Goal: Book appointment/travel/reservation: Book appointment/travel/reservation

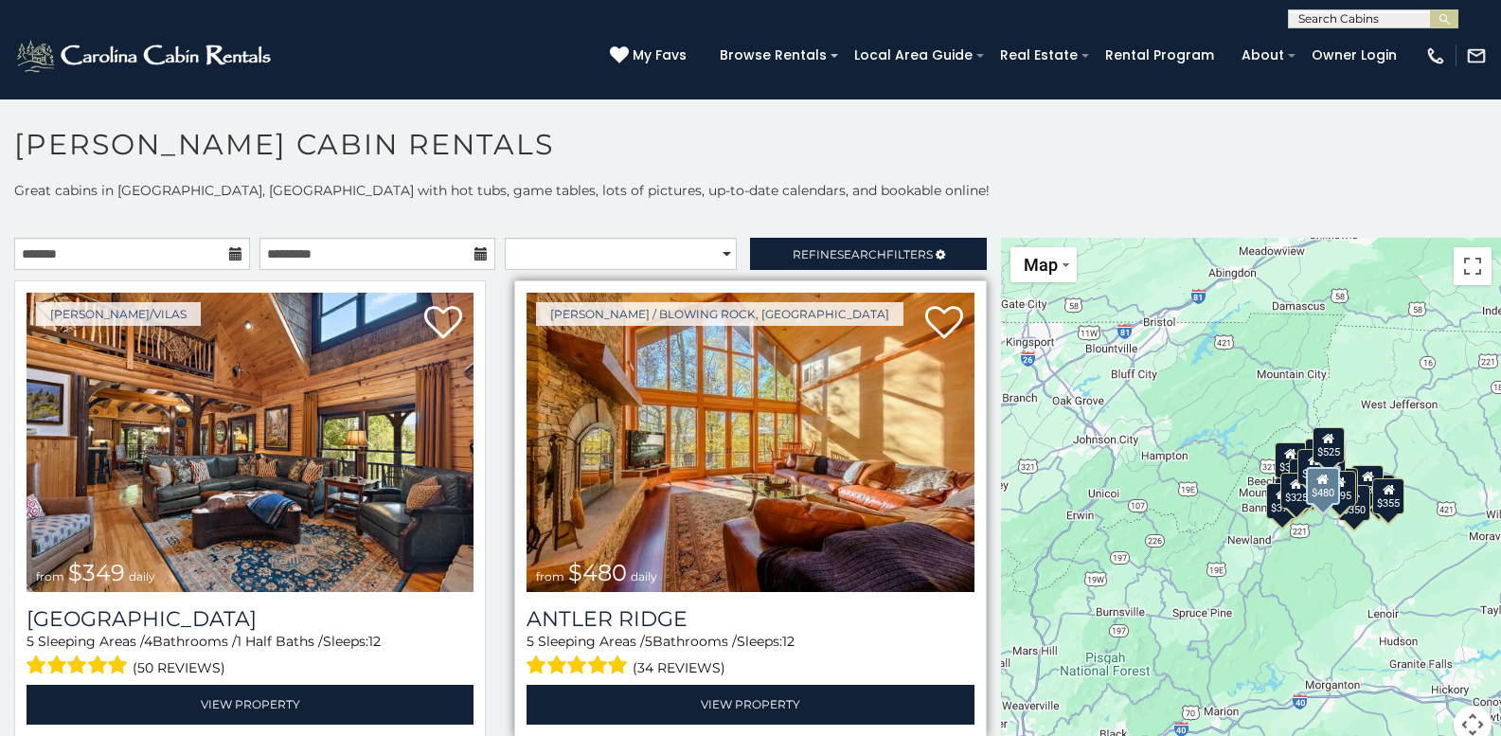
click at [749, 512] on img at bounding box center [750, 442] width 447 height 299
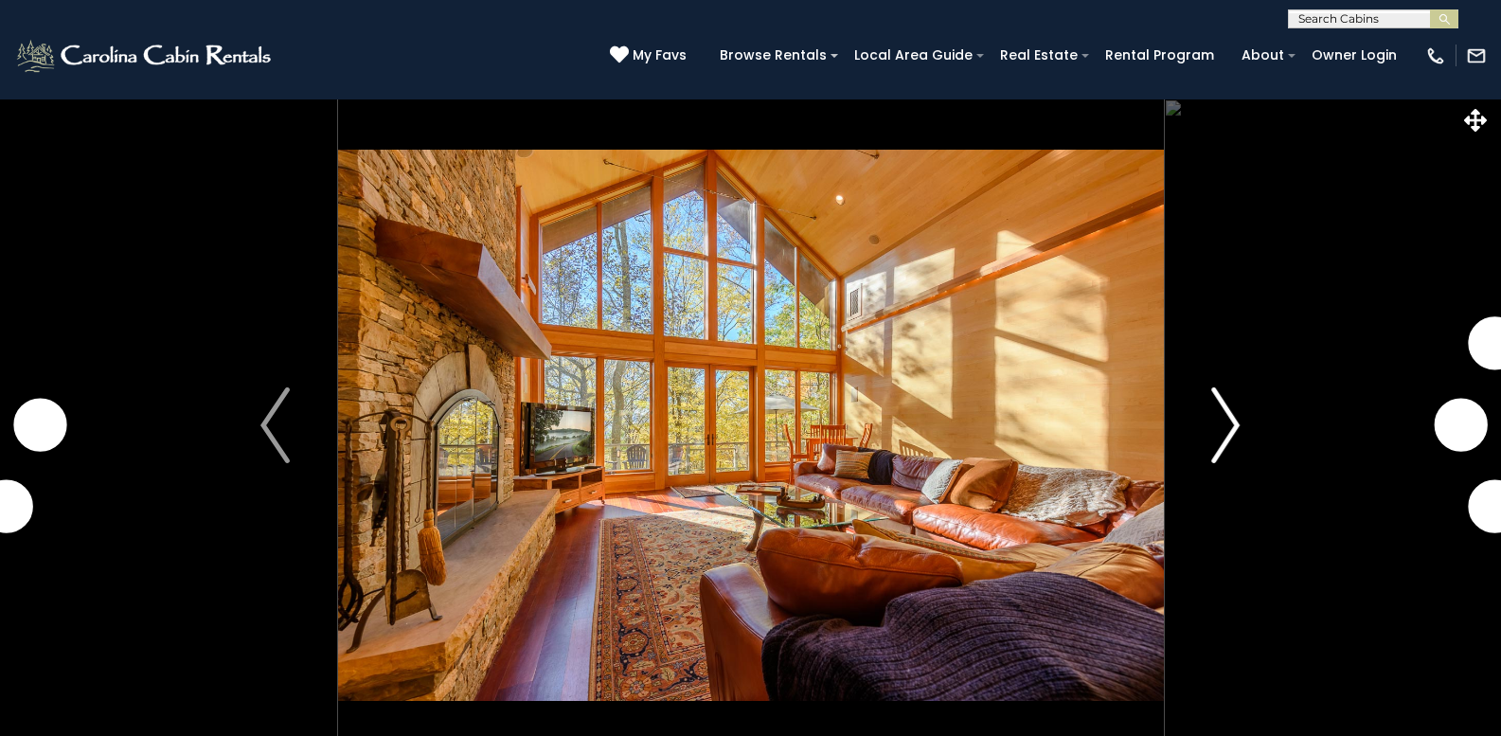
click at [1234, 415] on img "Next" at bounding box center [1225, 425] width 28 height 76
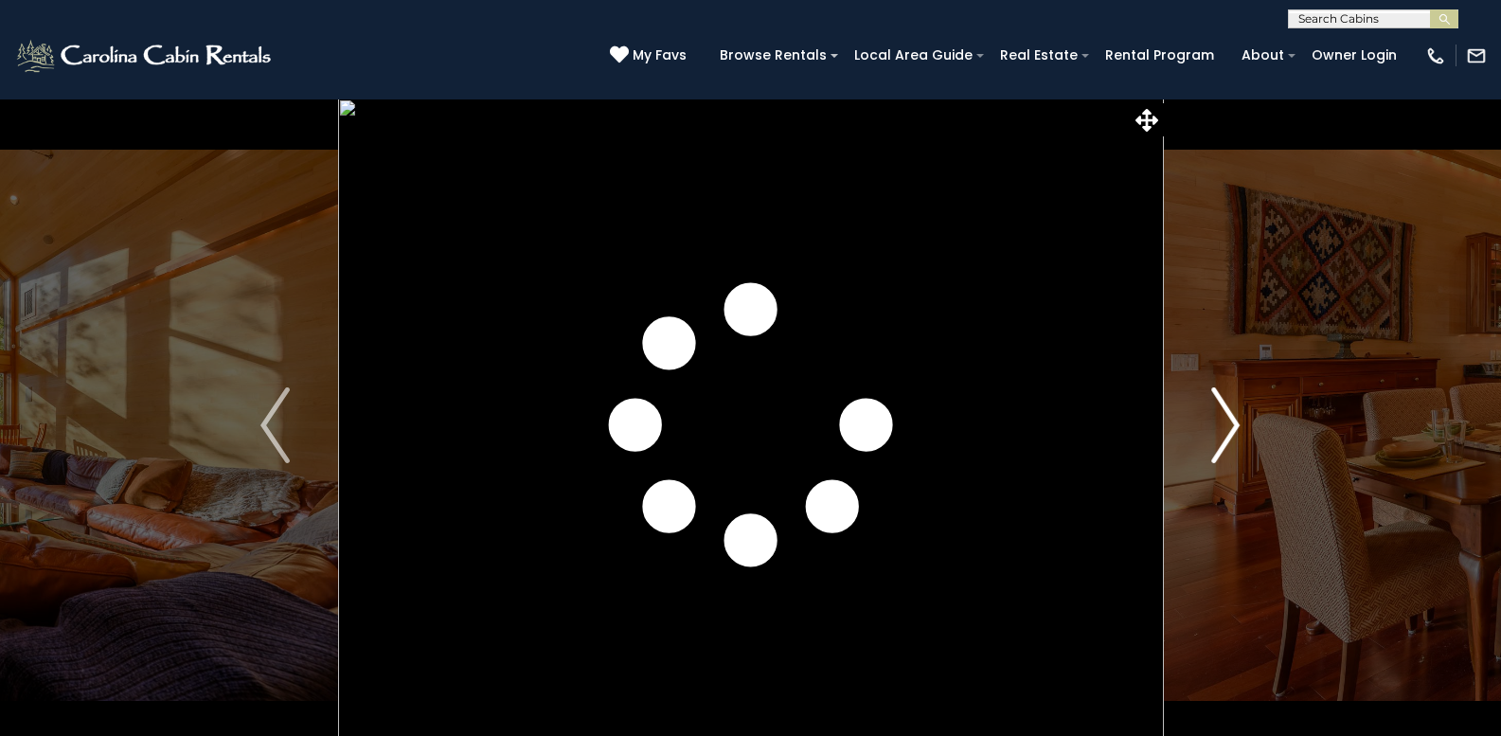
click at [1226, 422] on img "Next" at bounding box center [1225, 425] width 28 height 76
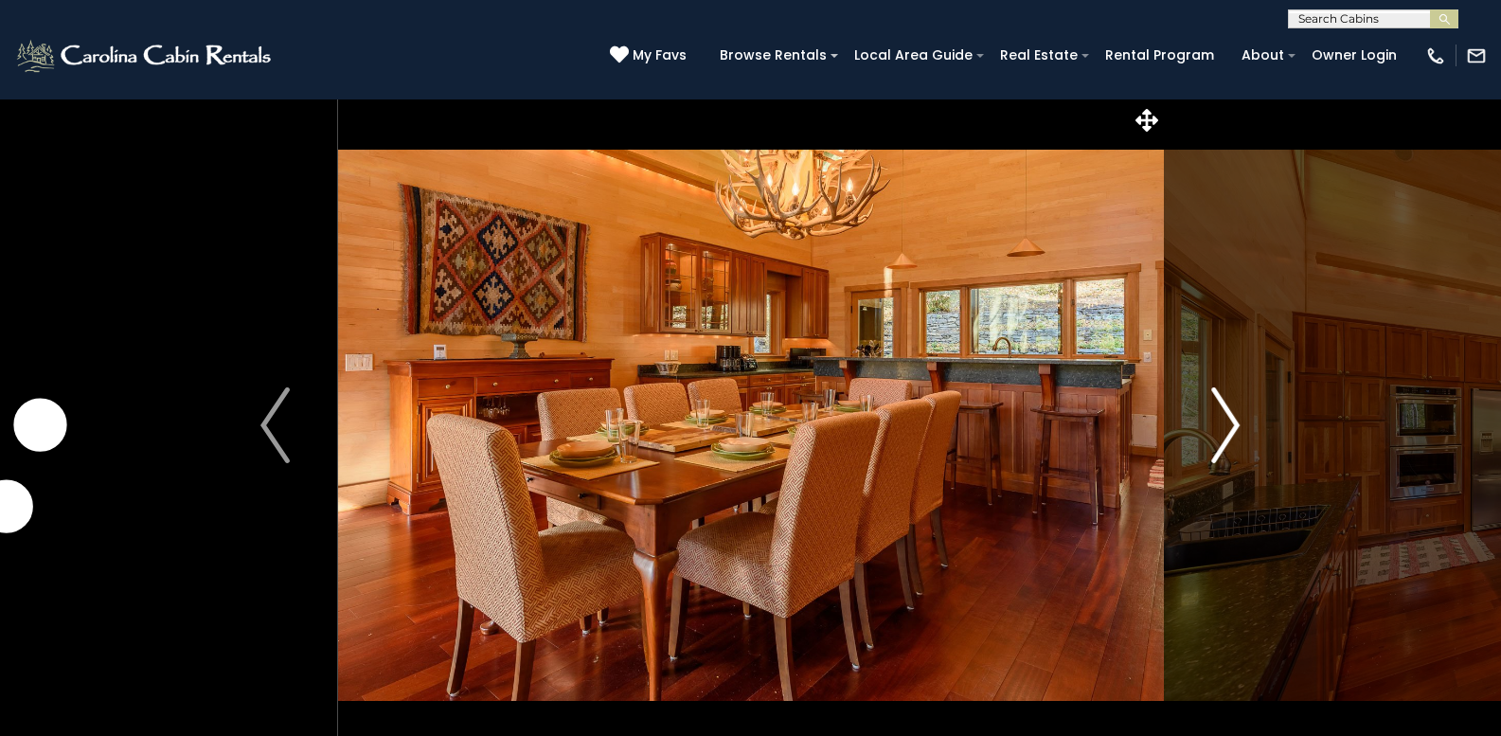
click at [1225, 422] on img "Next" at bounding box center [1225, 425] width 28 height 76
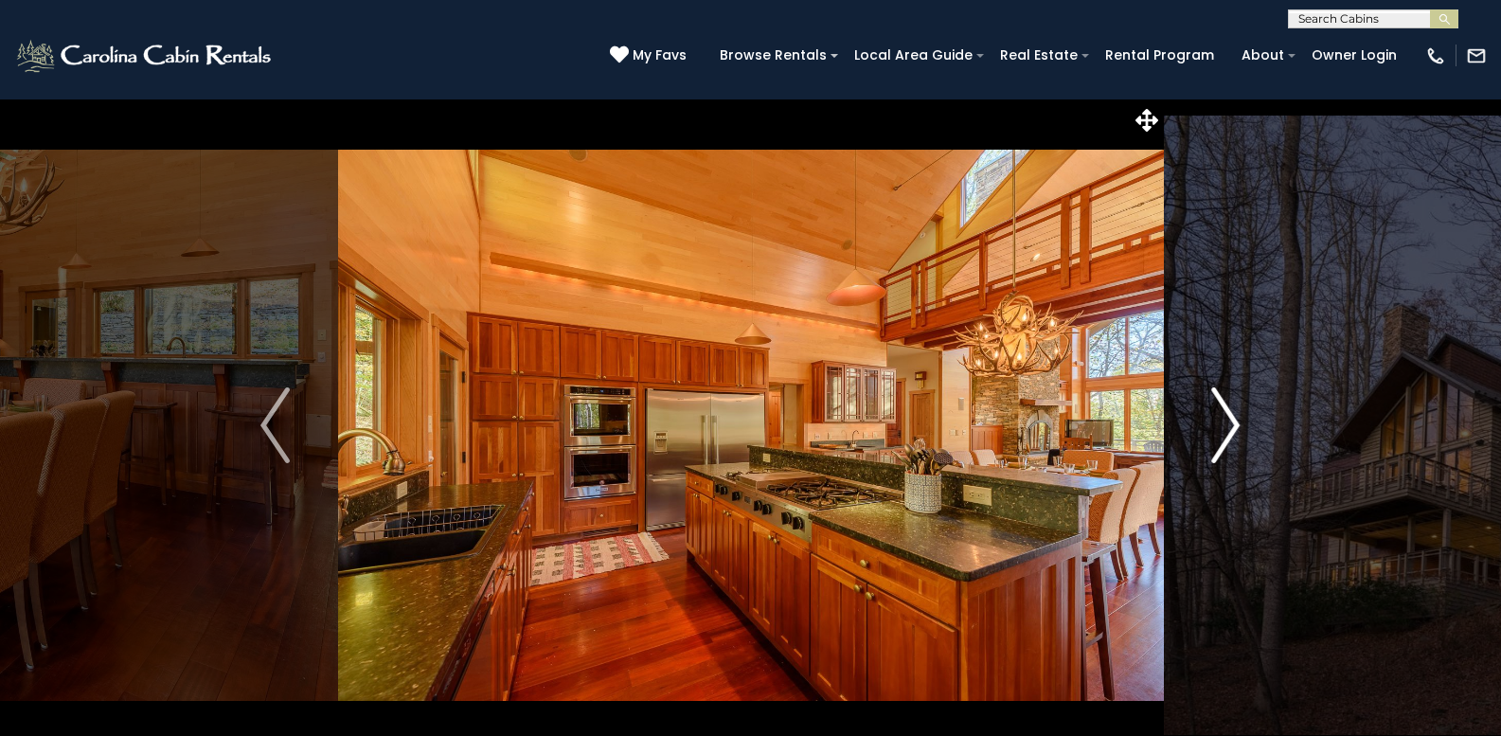
click at [1225, 422] on img "Next" at bounding box center [1225, 425] width 28 height 76
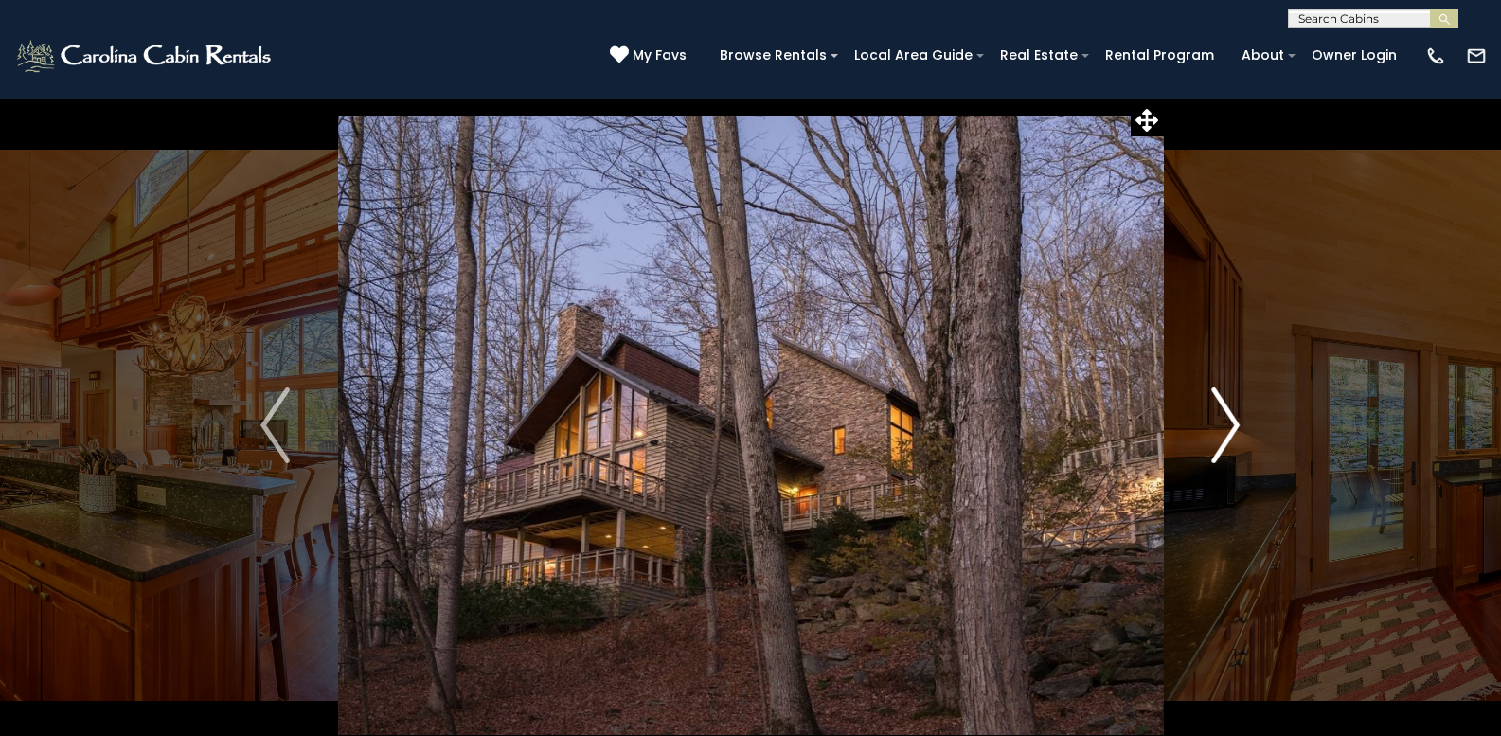
click at [1223, 422] on img "Next" at bounding box center [1225, 425] width 28 height 76
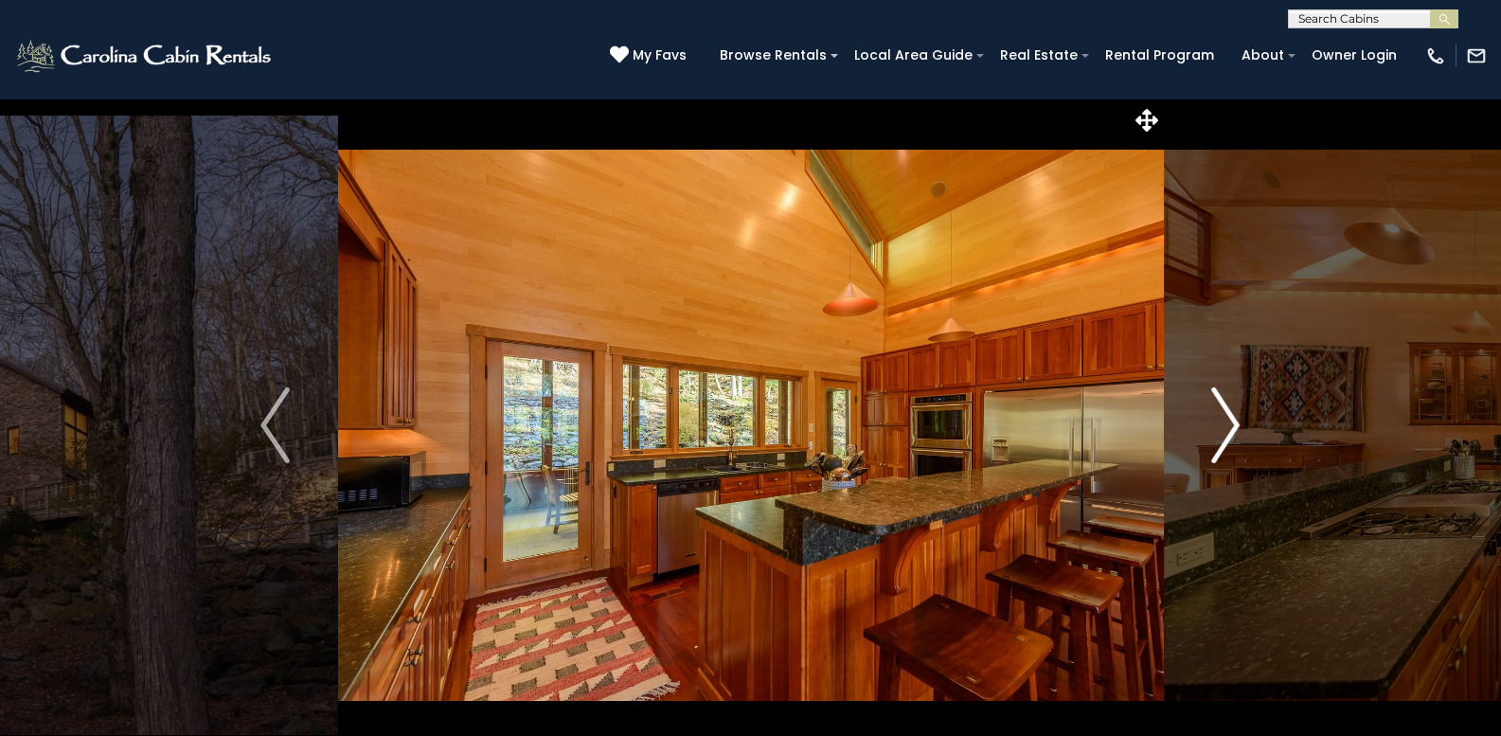
click at [1223, 422] on img "Next" at bounding box center [1225, 425] width 28 height 76
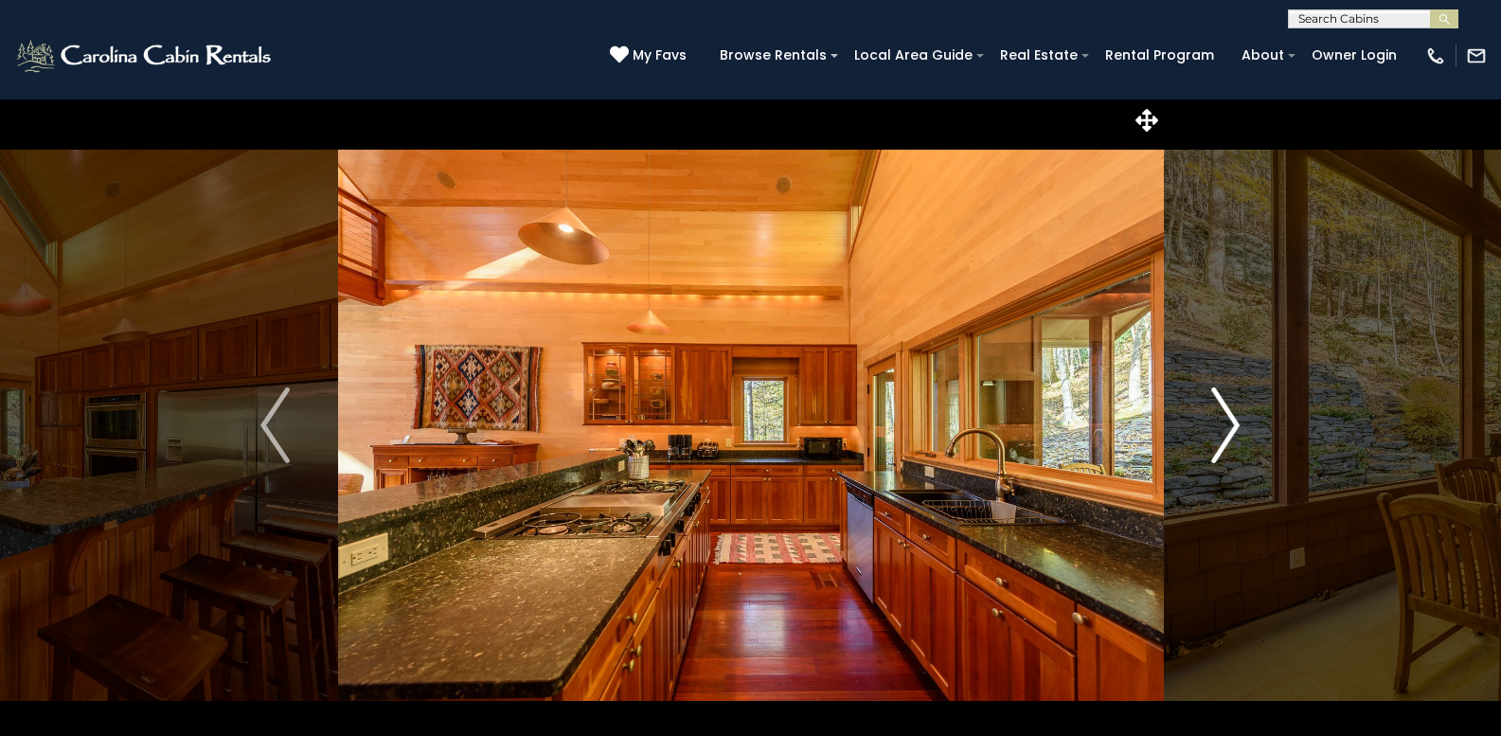
click at [1220, 422] on img "Next" at bounding box center [1225, 425] width 28 height 76
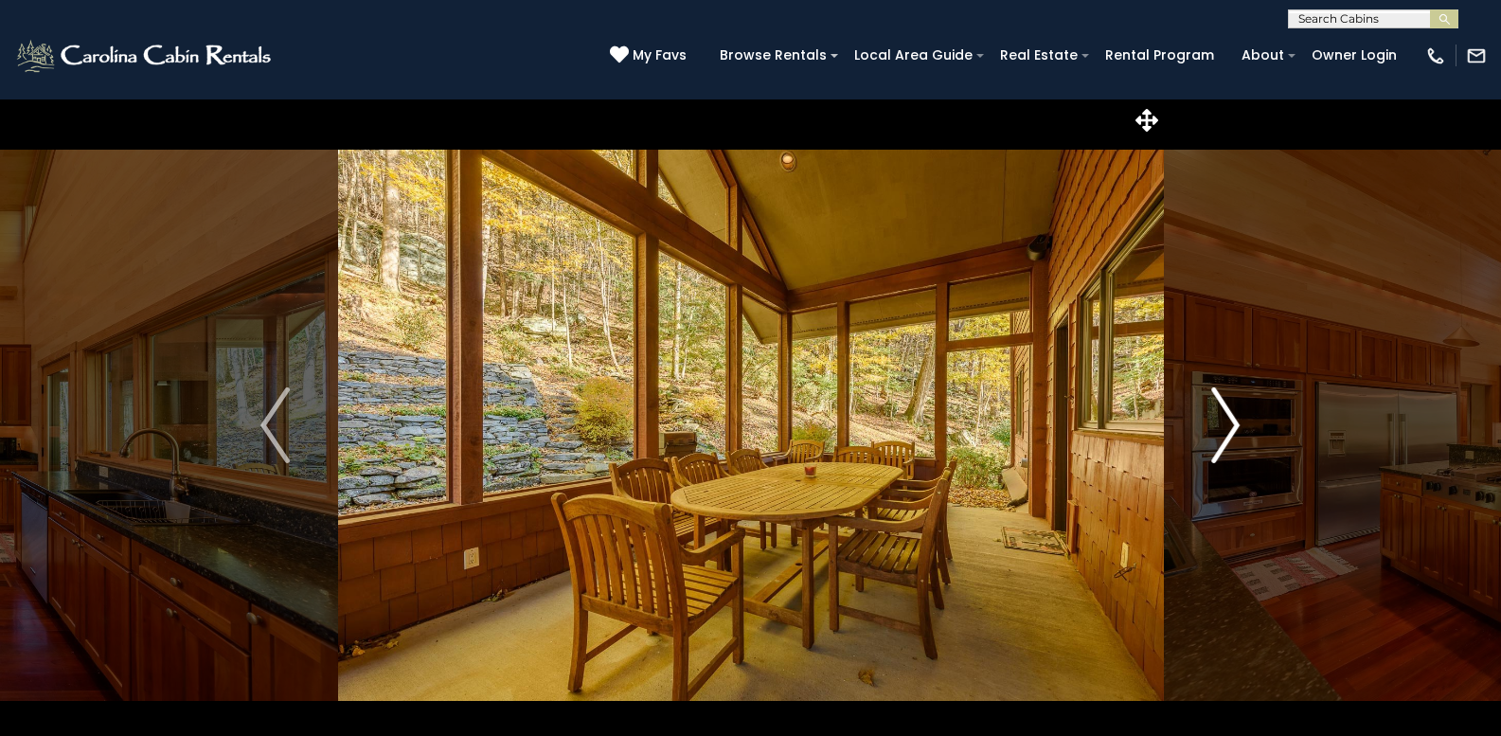
click at [1220, 423] on img "Next" at bounding box center [1225, 425] width 28 height 76
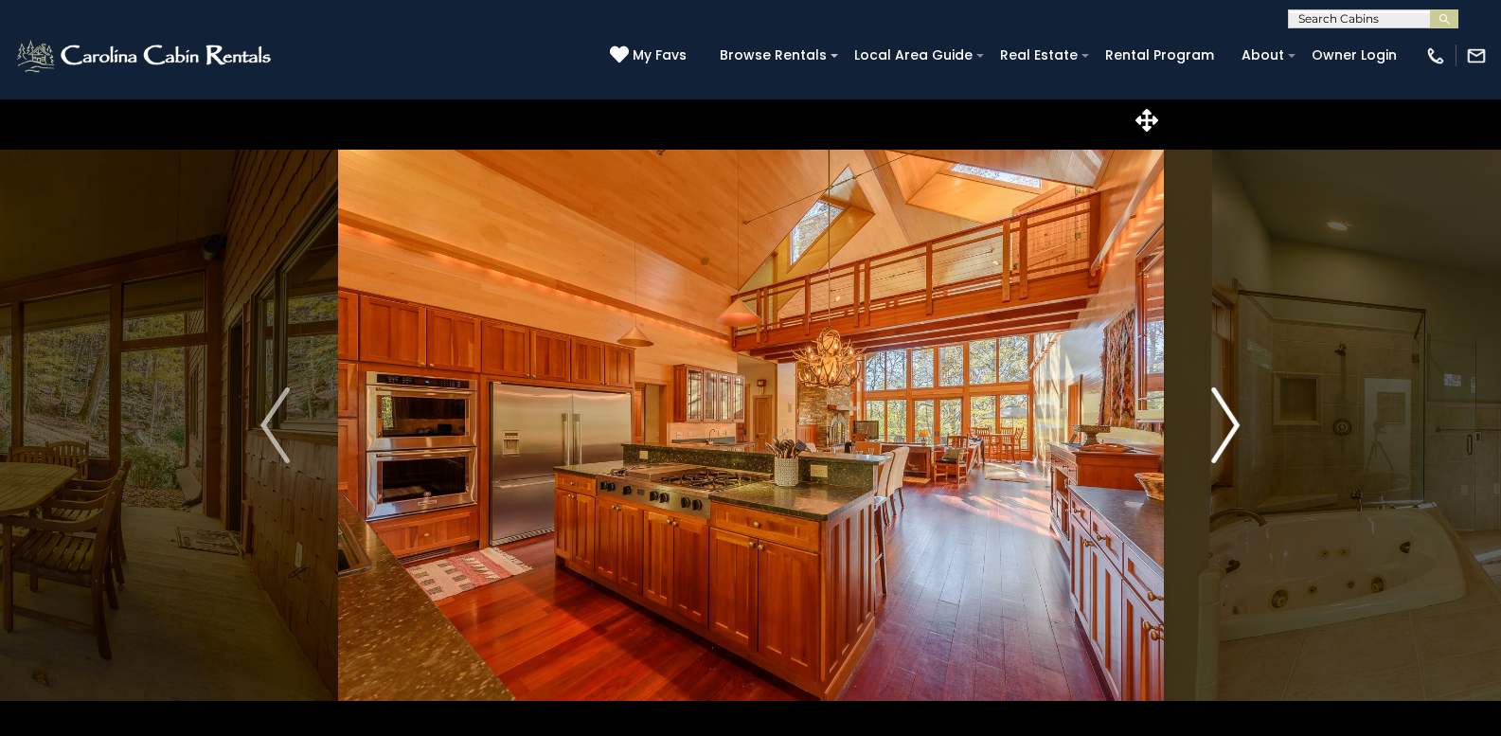
click at [1220, 423] on img "Next" at bounding box center [1225, 425] width 28 height 76
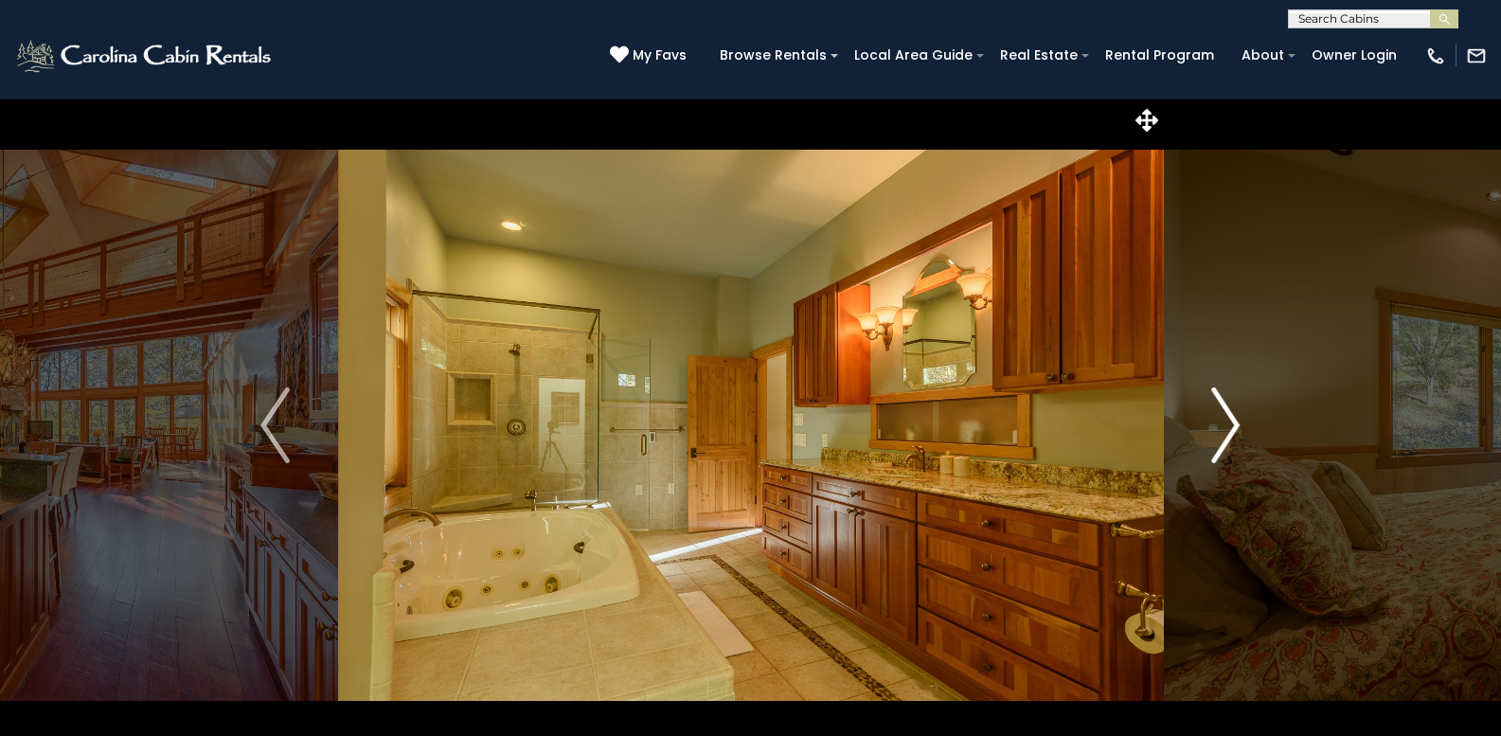
click at [1219, 426] on img "Next" at bounding box center [1225, 425] width 28 height 76
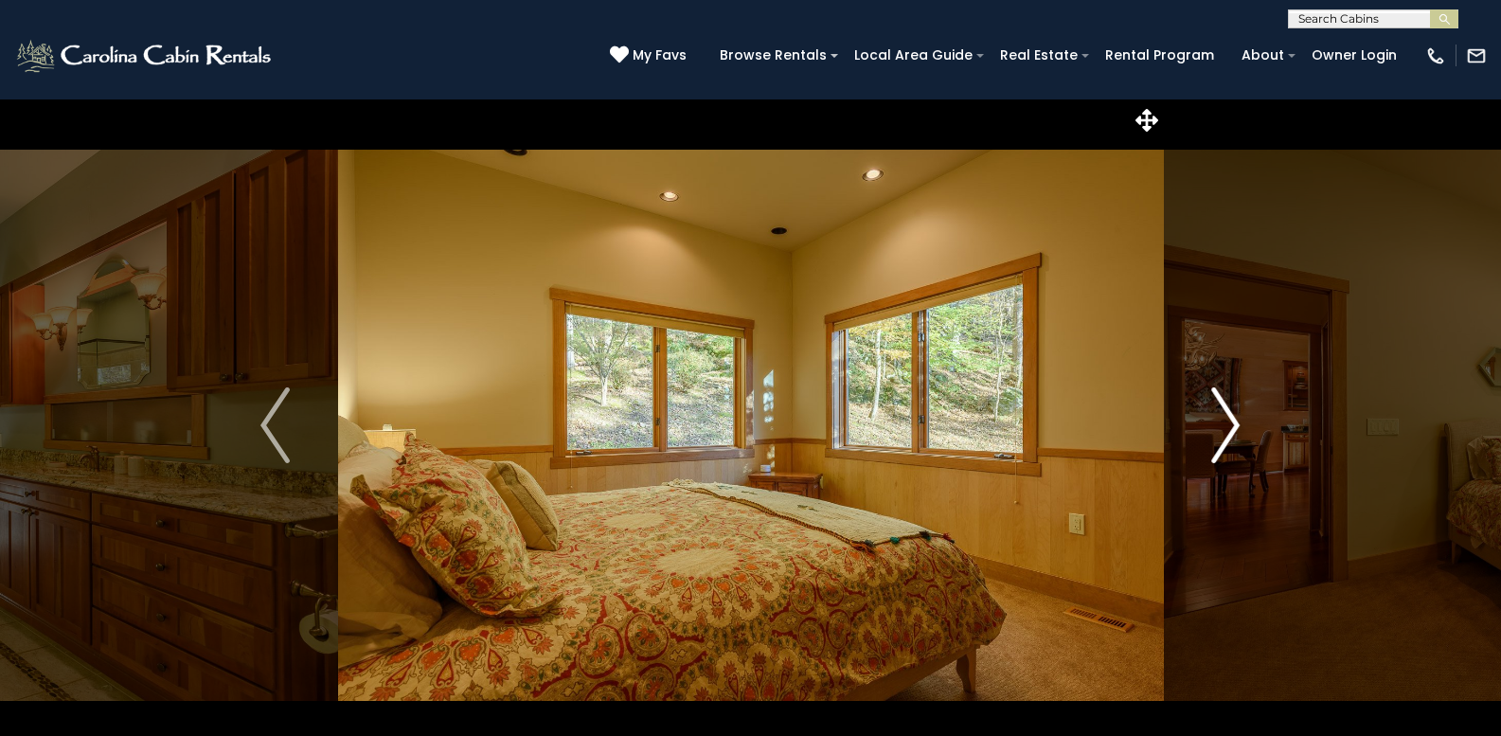
click at [1217, 428] on img "Next" at bounding box center [1225, 425] width 28 height 76
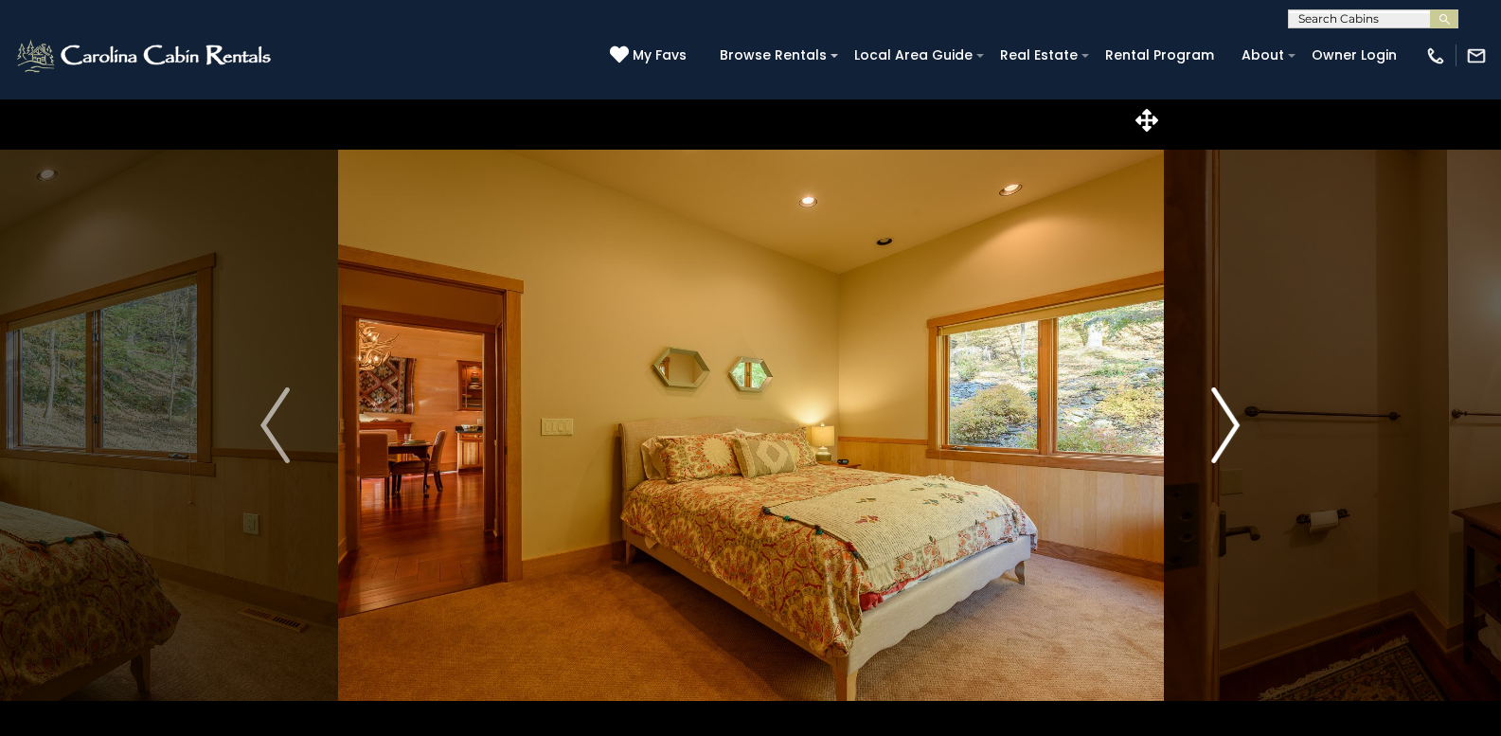
click at [1217, 429] on img "Next" at bounding box center [1225, 425] width 28 height 76
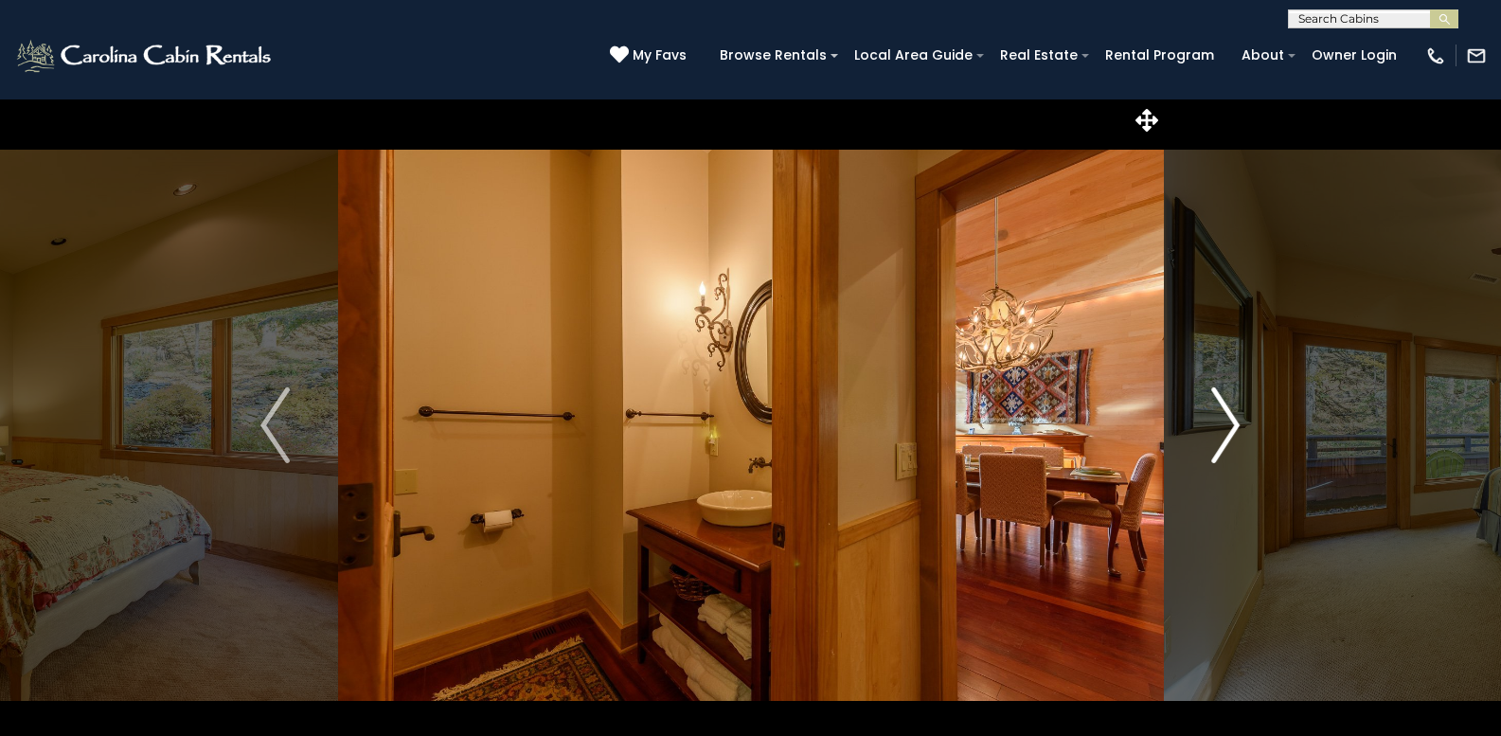
click at [1229, 439] on img "Next" at bounding box center [1225, 425] width 28 height 76
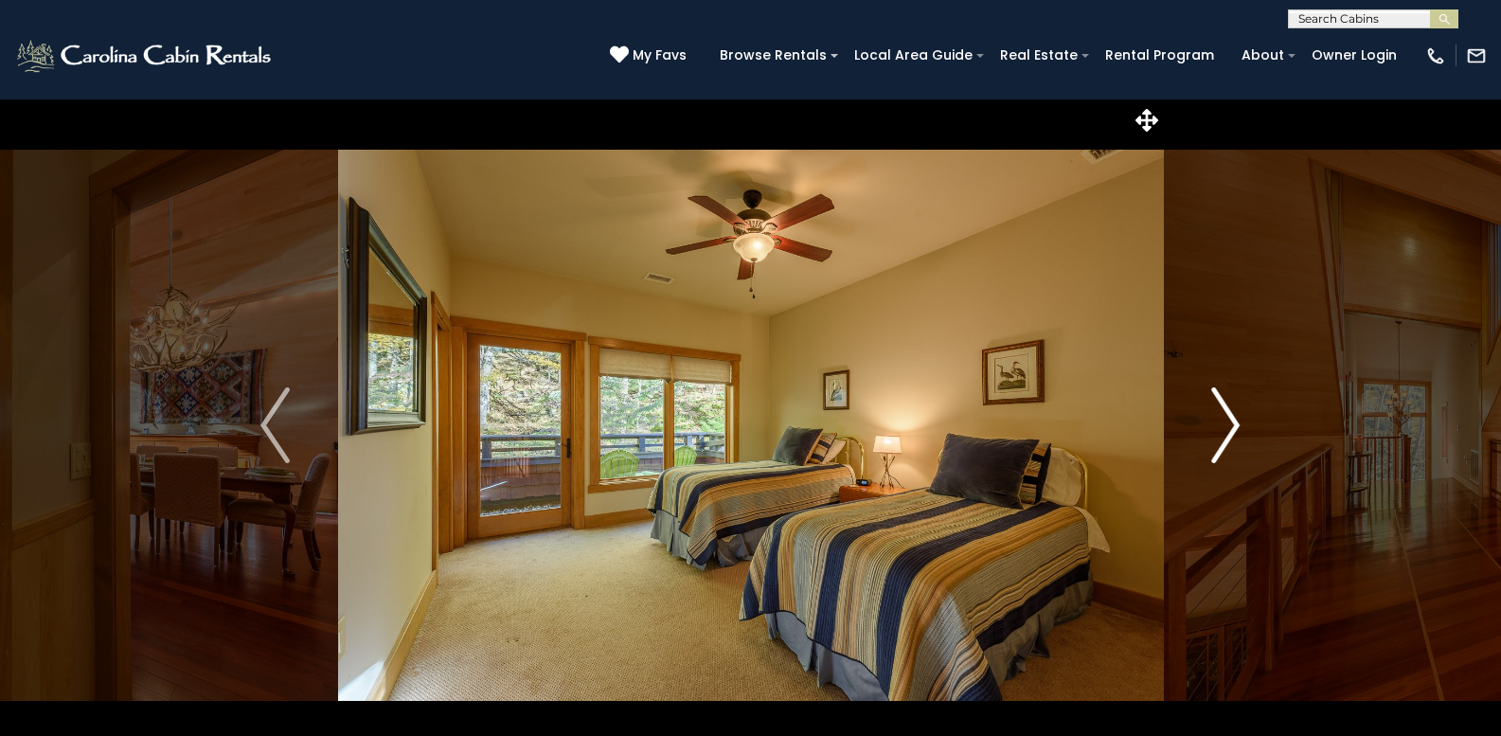
click at [1229, 439] on img "Next" at bounding box center [1225, 425] width 28 height 76
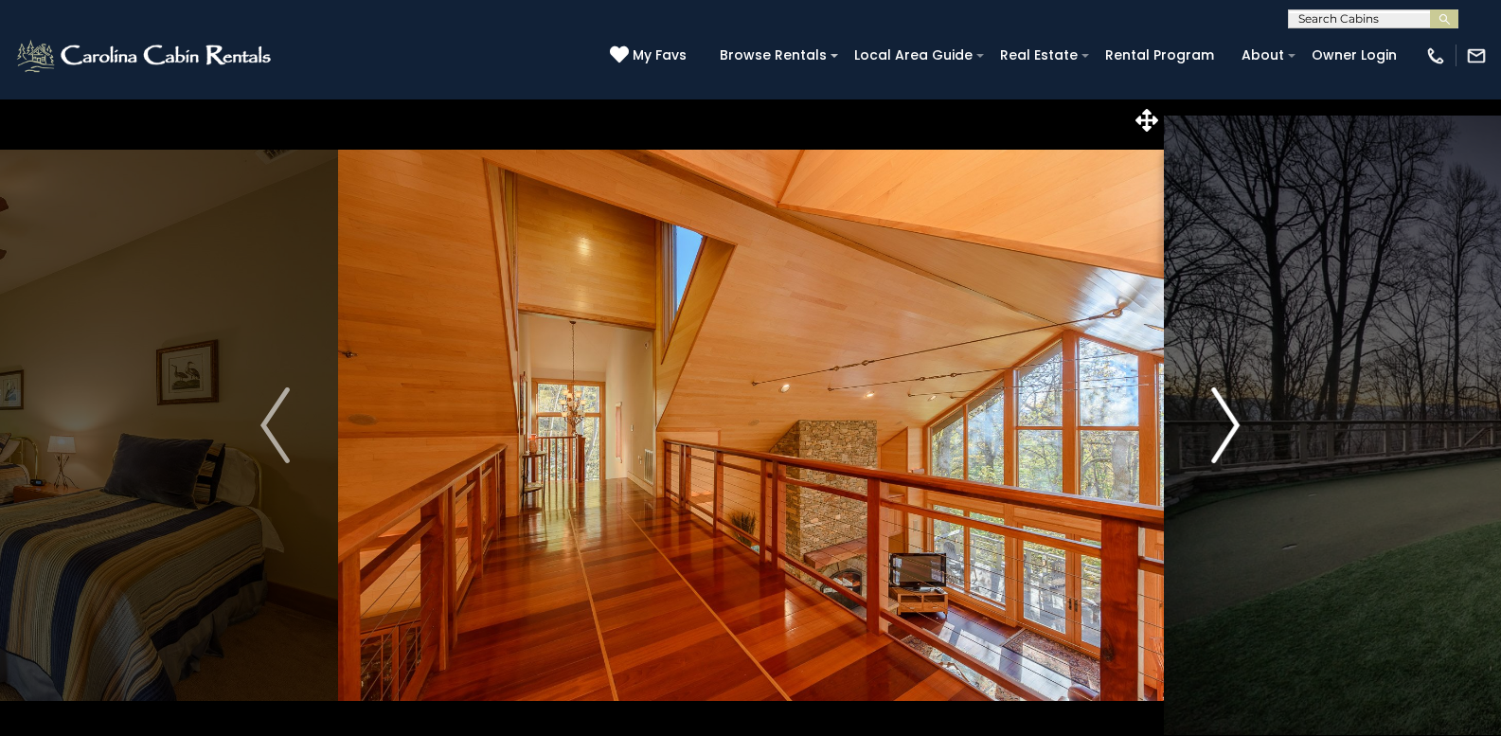
click at [1221, 439] on img "Next" at bounding box center [1225, 425] width 28 height 76
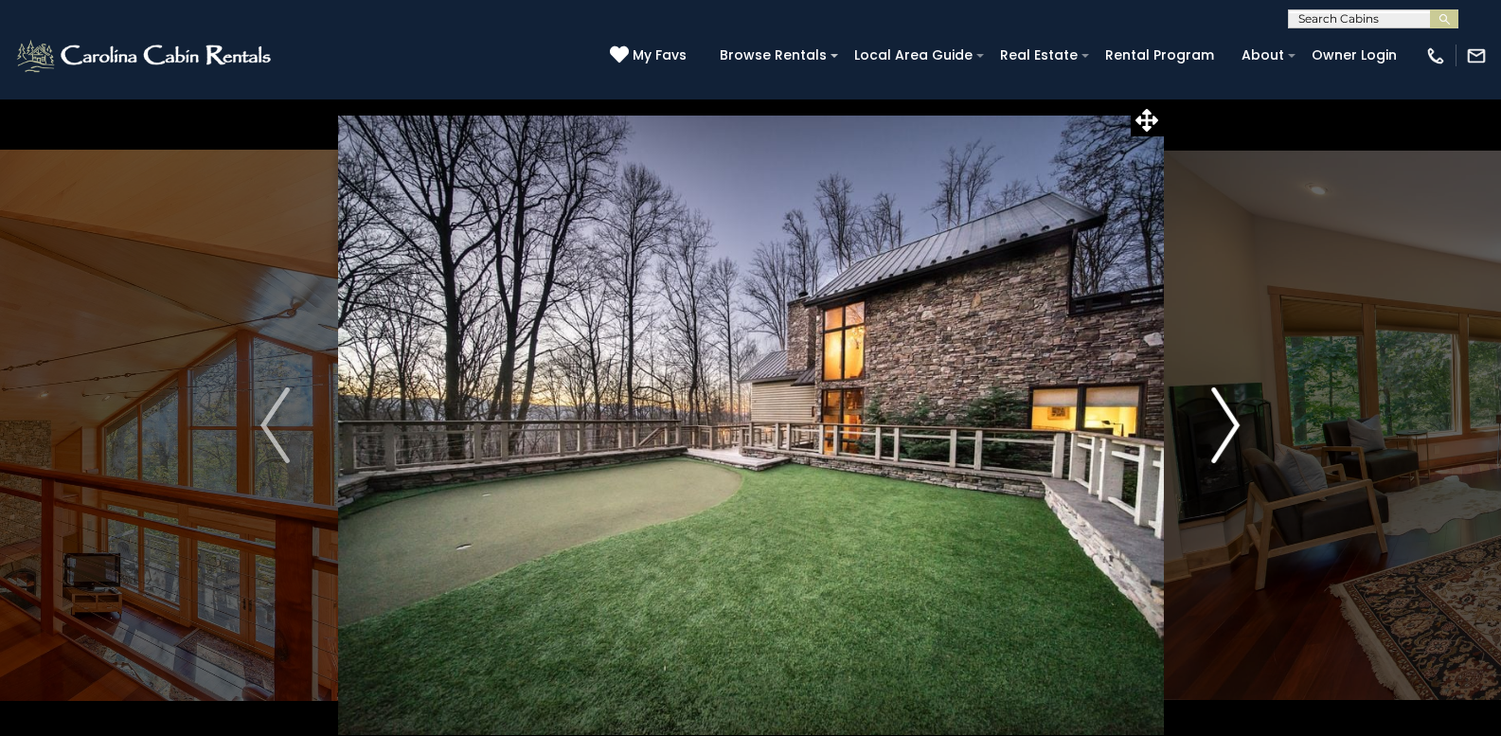
click at [1214, 439] on img "Next" at bounding box center [1225, 425] width 28 height 76
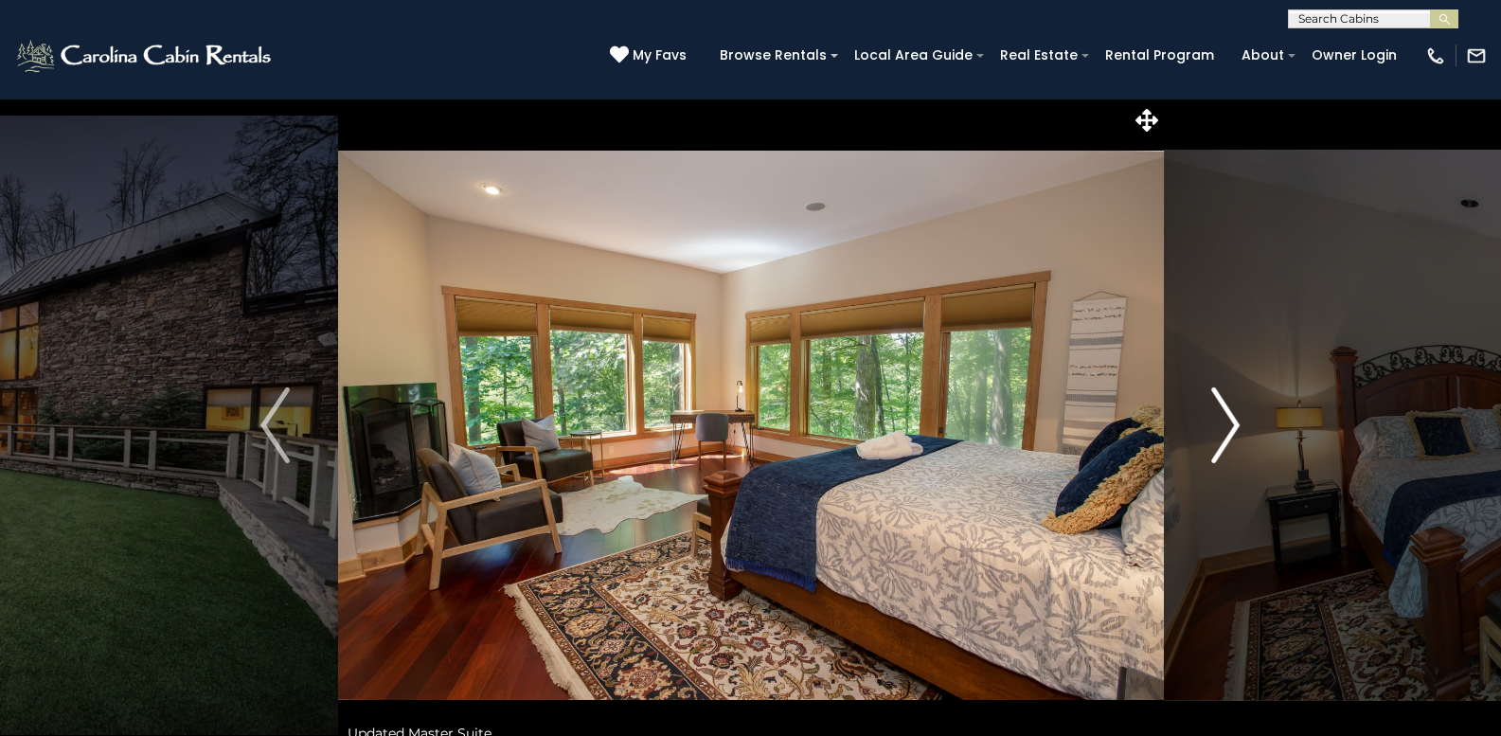
click at [1213, 440] on img "Next" at bounding box center [1225, 425] width 28 height 76
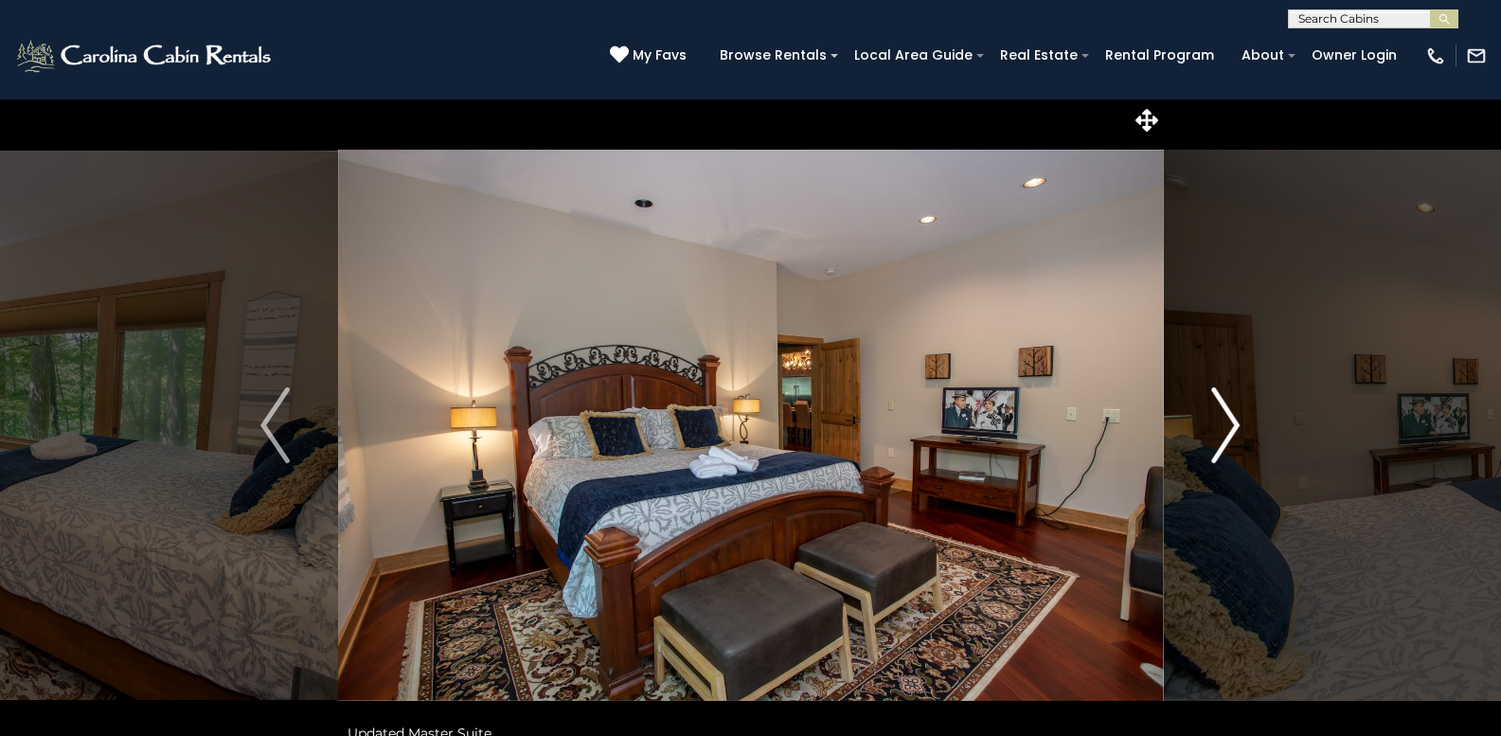
click at [1212, 440] on img "Next" at bounding box center [1225, 425] width 28 height 76
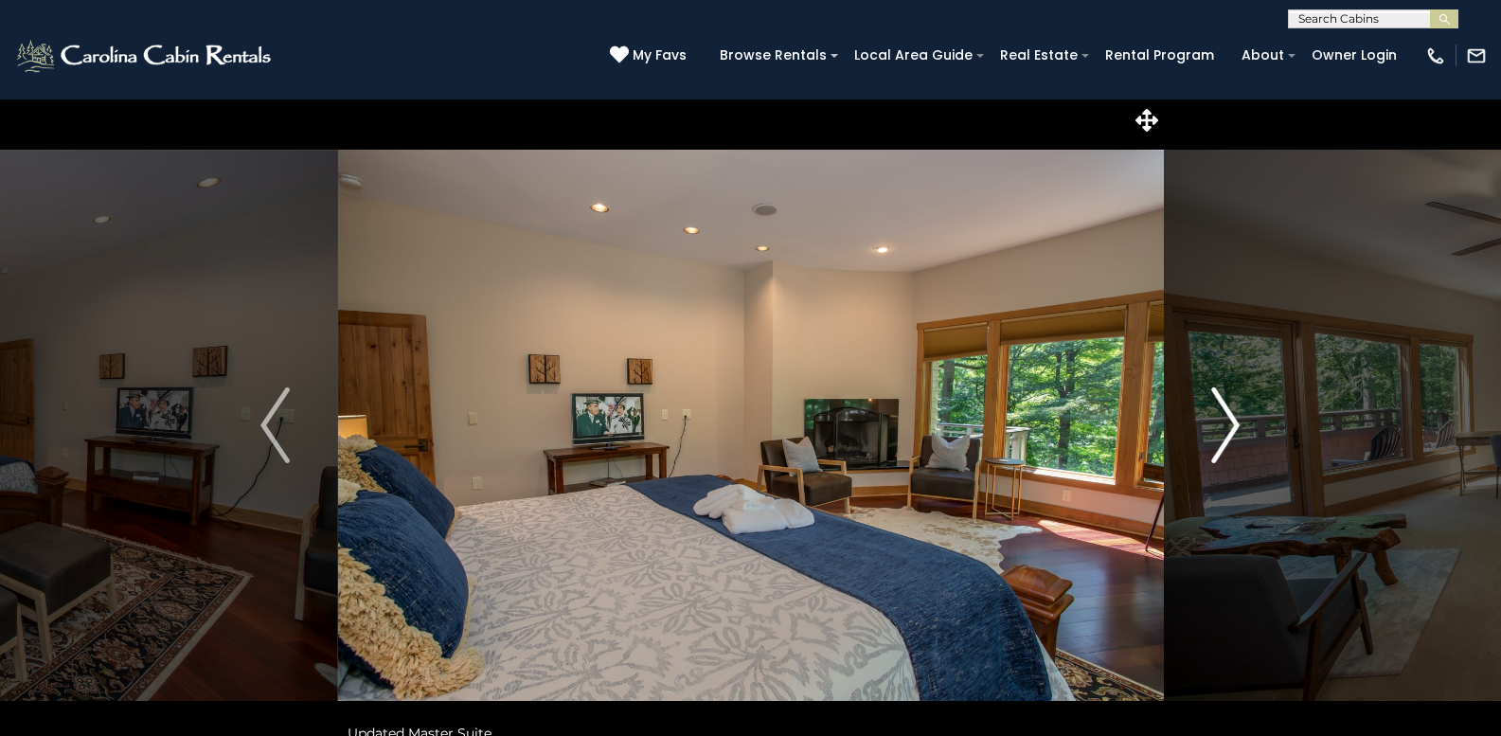
click at [1212, 440] on img "Next" at bounding box center [1225, 425] width 28 height 76
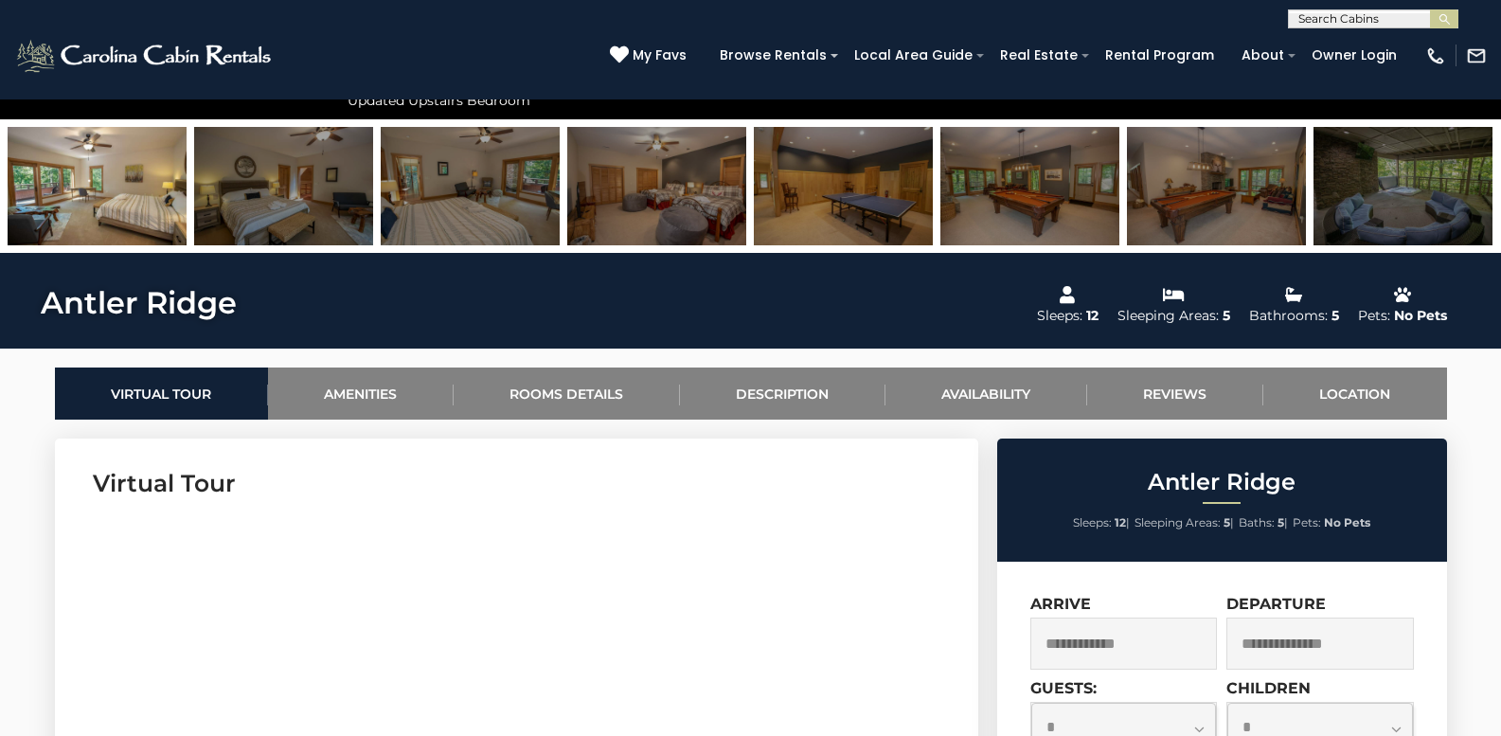
scroll to position [663, 0]
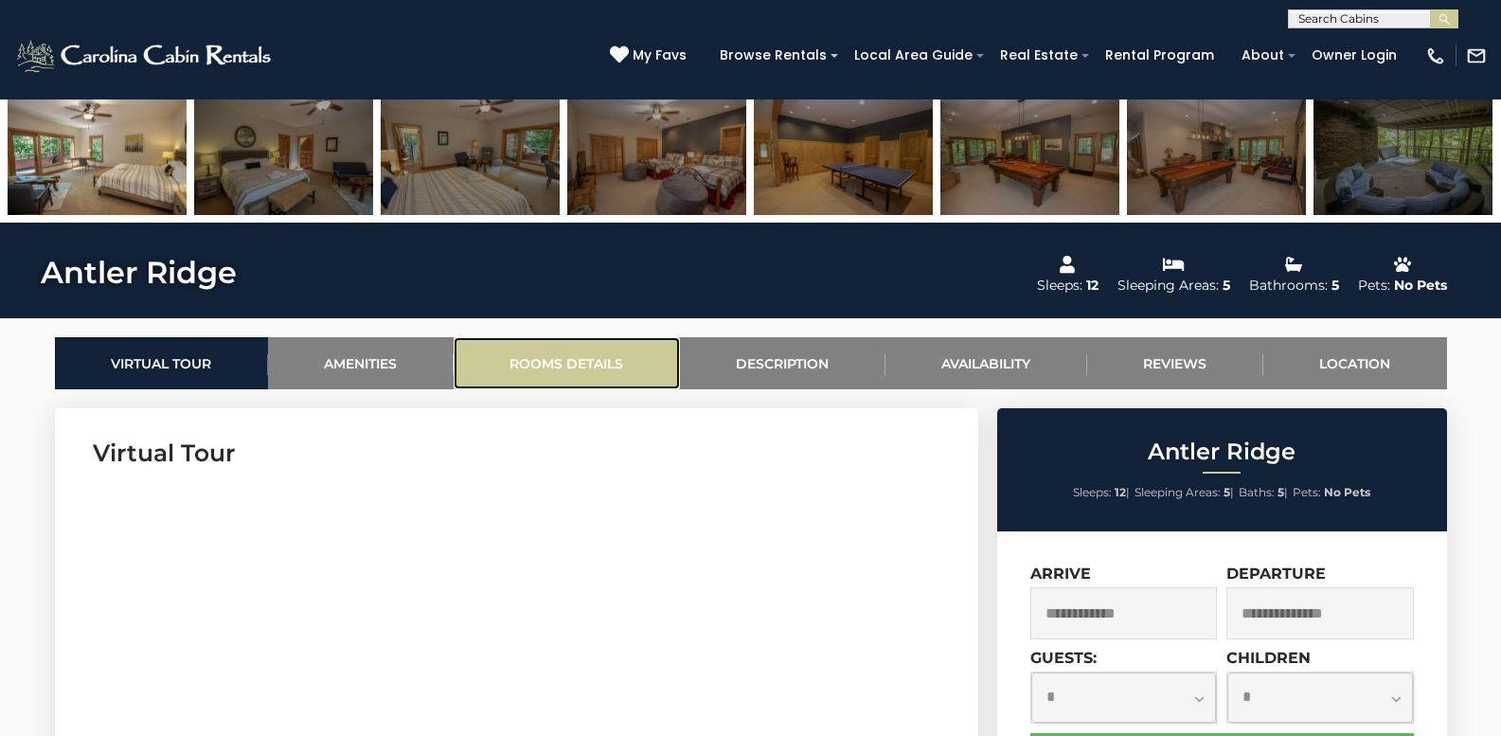
click at [580, 358] on link "Rooms Details" at bounding box center [567, 363] width 226 height 52
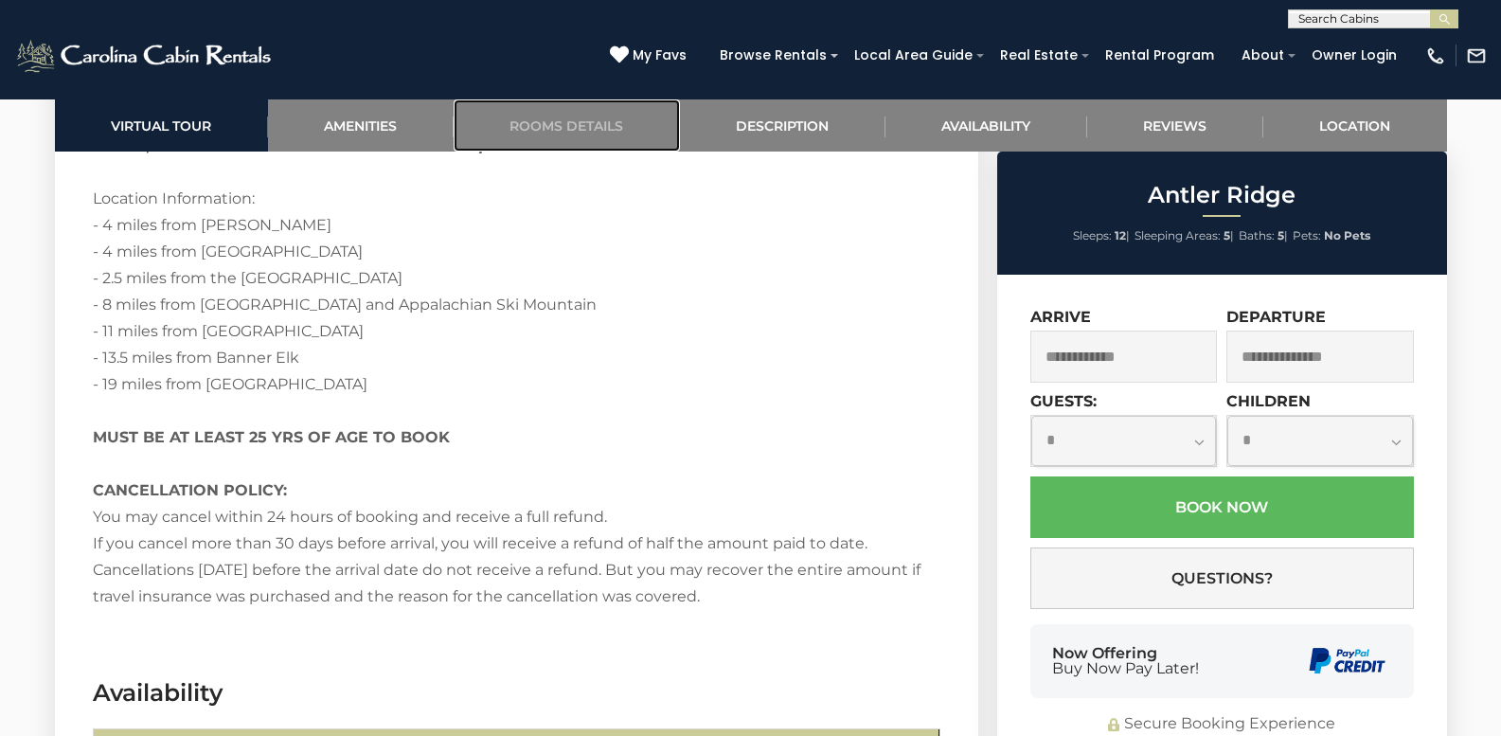
scroll to position [3268, 0]
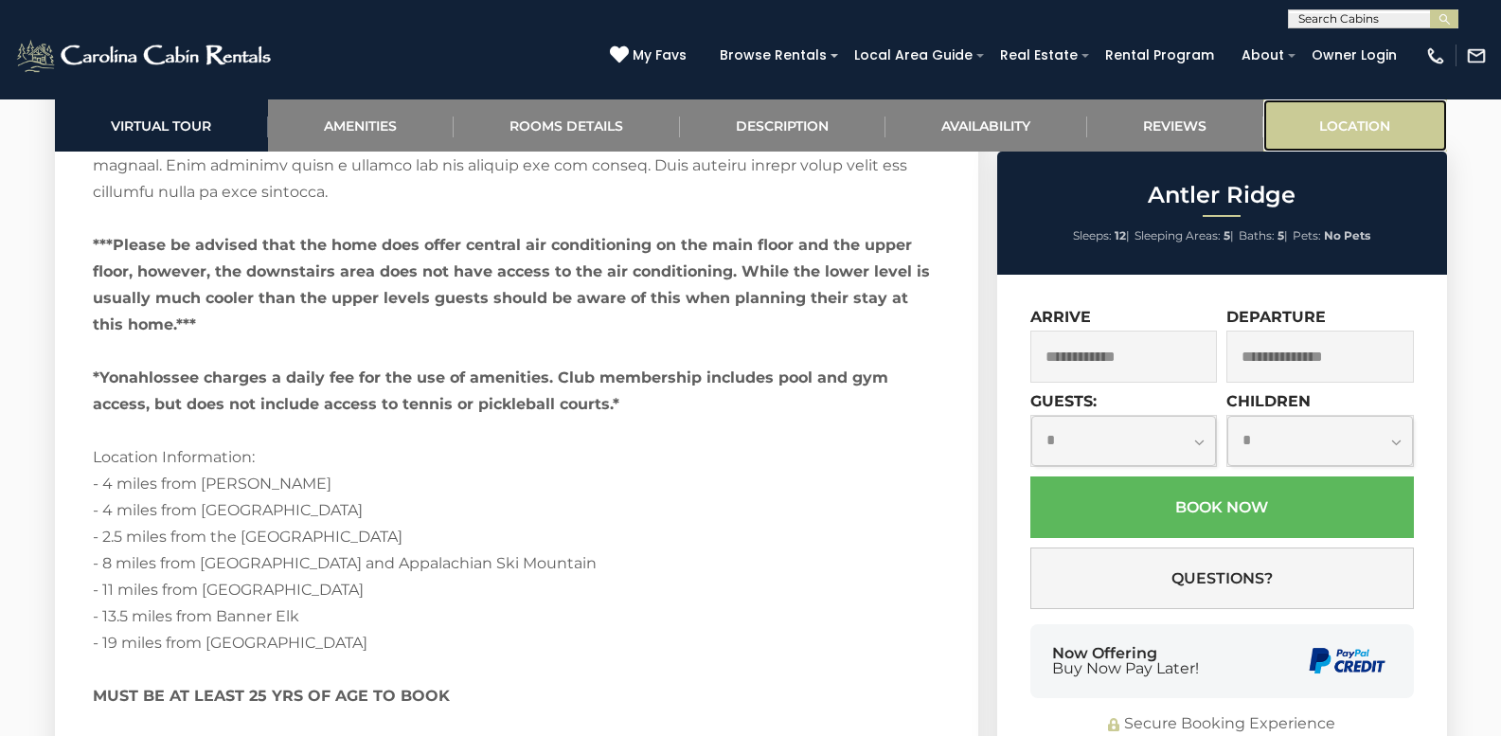
click at [1329, 130] on link "Location" at bounding box center [1356, 125] width 184 height 52
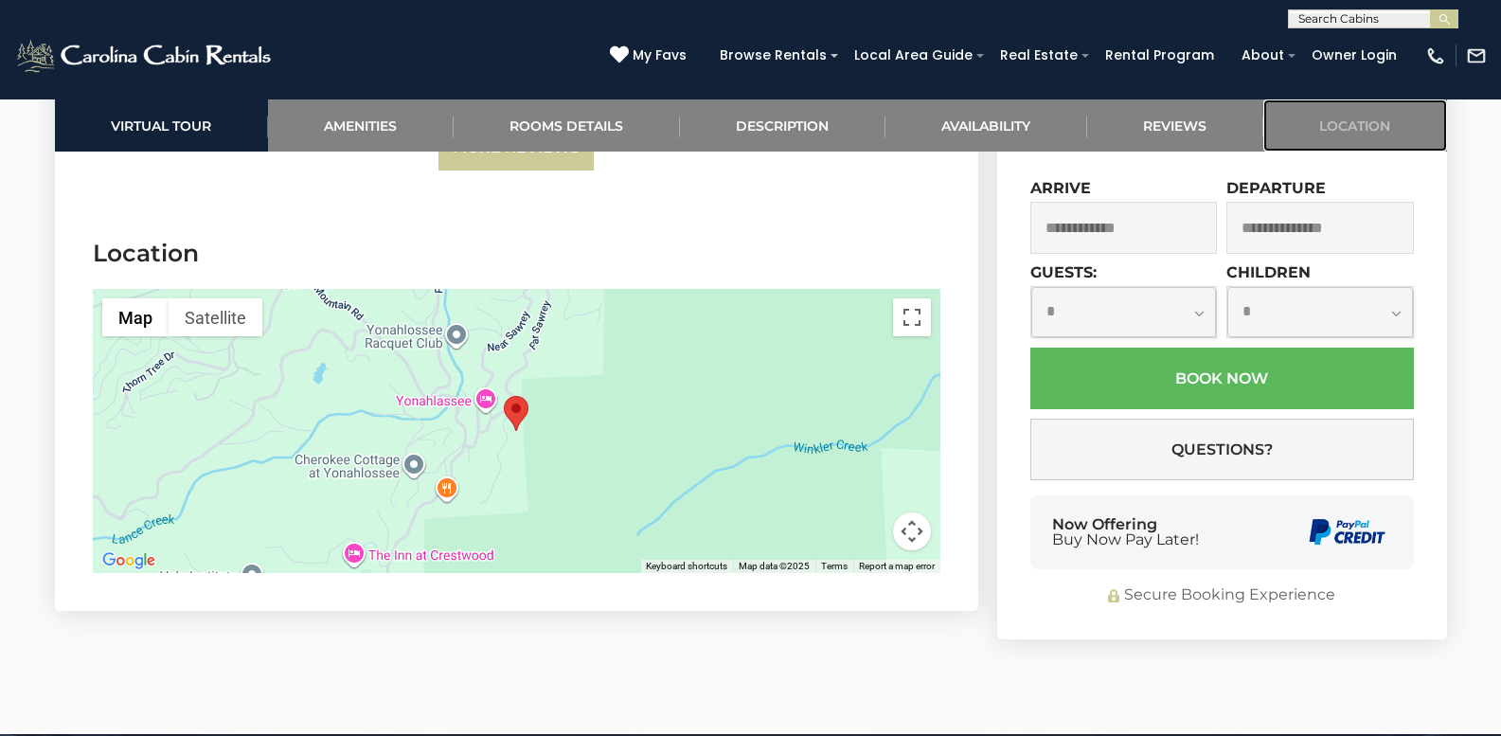
scroll to position [4954, 0]
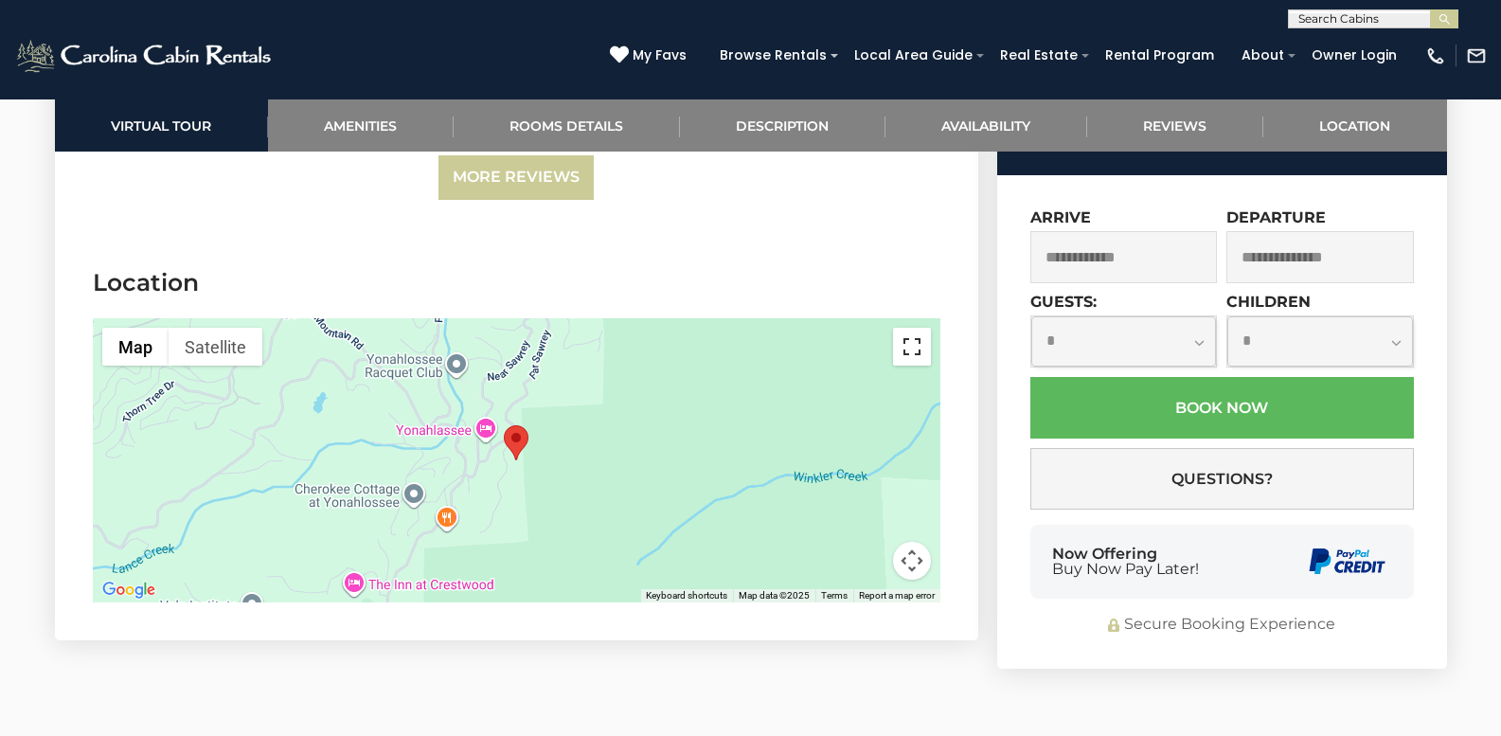
click at [921, 348] on button "Toggle fullscreen view" at bounding box center [912, 347] width 38 height 38
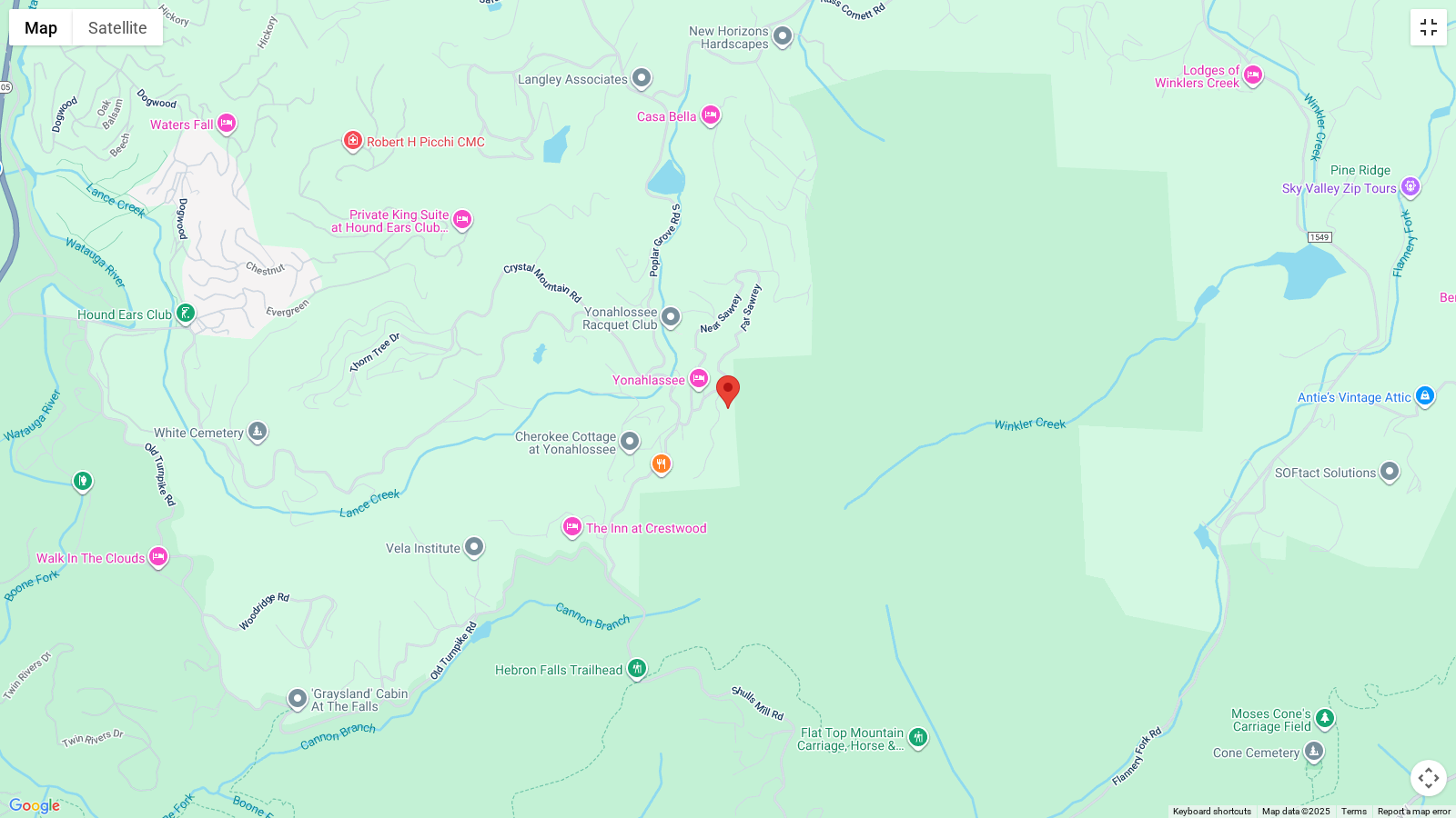
click at [1431, 26] on button "Toggle fullscreen view" at bounding box center [1428, 27] width 36 height 36
